Goal: Register for event/course

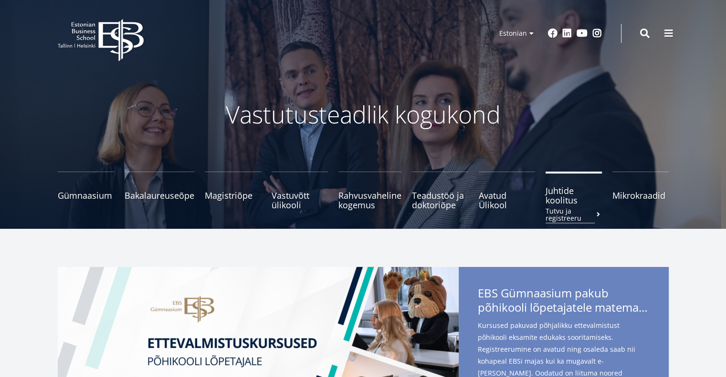
click at [566, 201] on span "Juhtide koolitus Tutvu ja registreeru" at bounding box center [573, 195] width 56 height 19
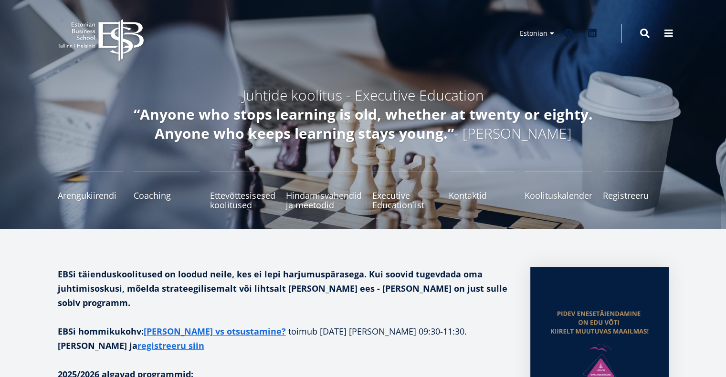
scroll to position [330, 0]
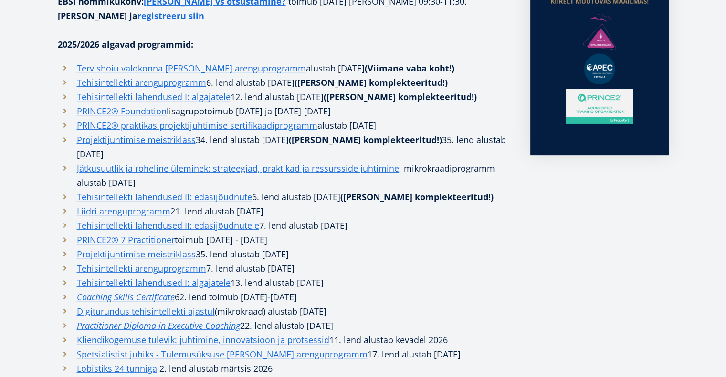
click at [137, 376] on link "Finantsidest mittefinantsistile" at bounding box center [136, 383] width 119 height 14
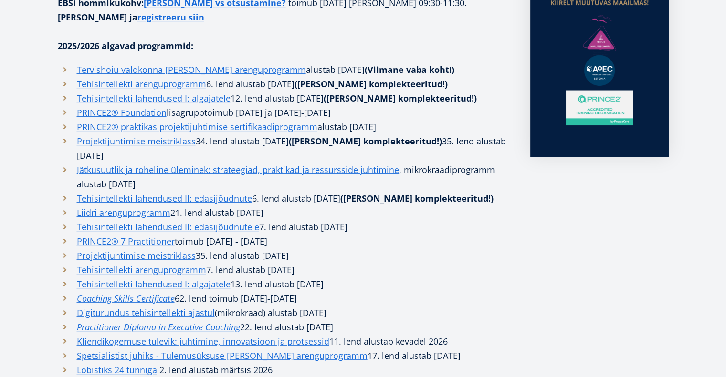
scroll to position [330, 0]
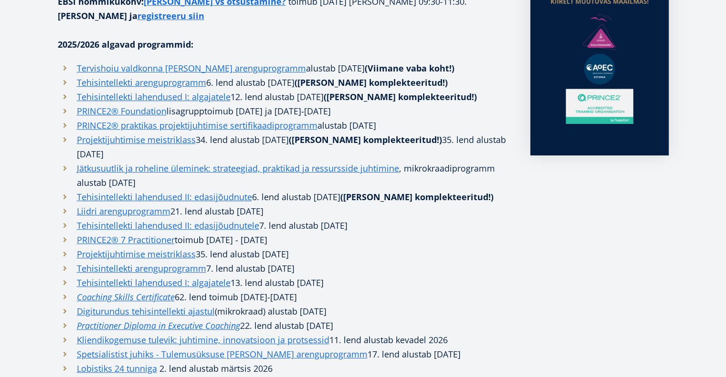
click at [175, 376] on link "Finantsidest mittefinantsistile" at bounding box center [136, 383] width 119 height 14
